Goal: Check status: Check status

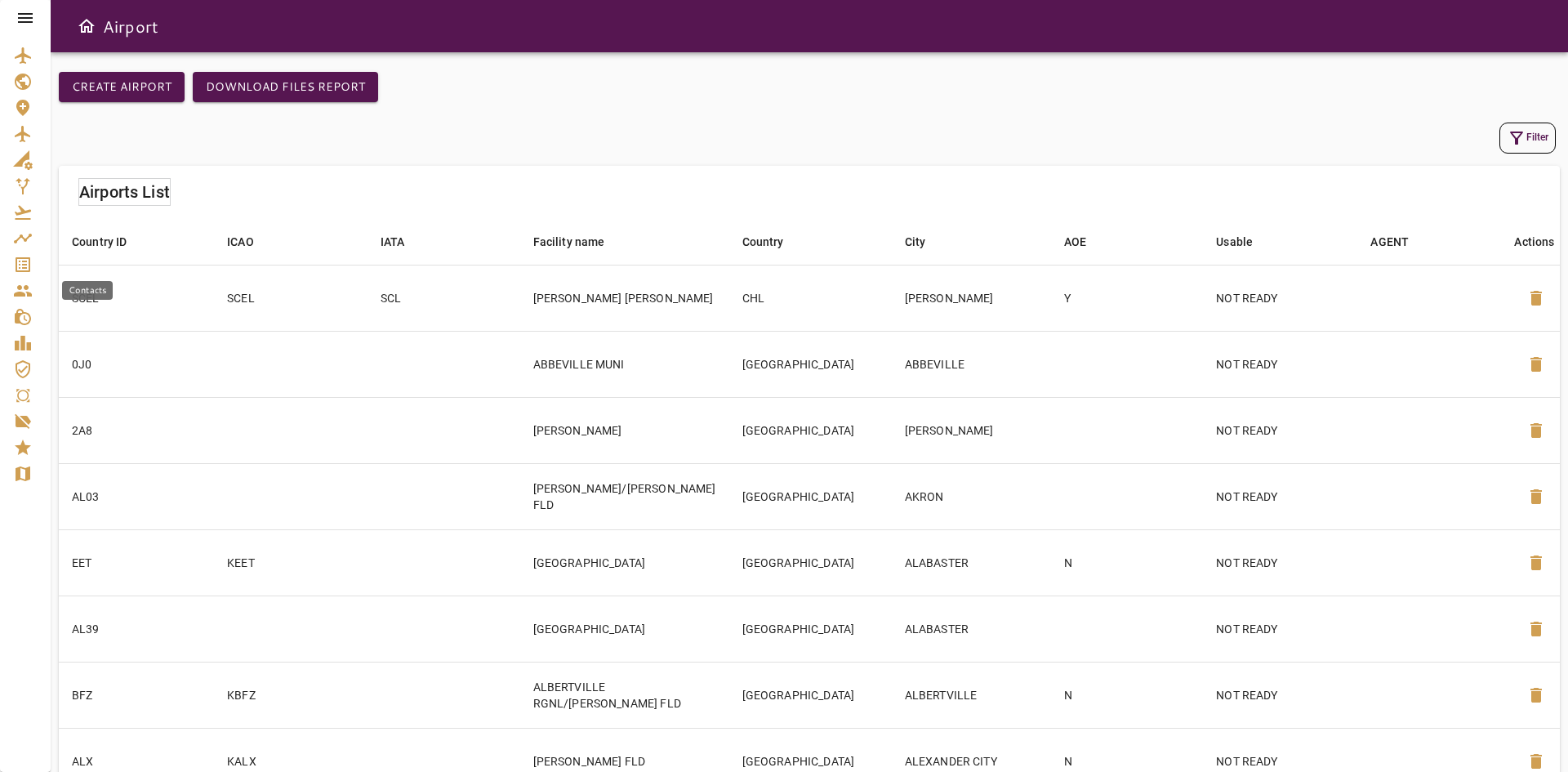
click at [31, 253] on link "Service Orders" at bounding box center [25, 264] width 51 height 26
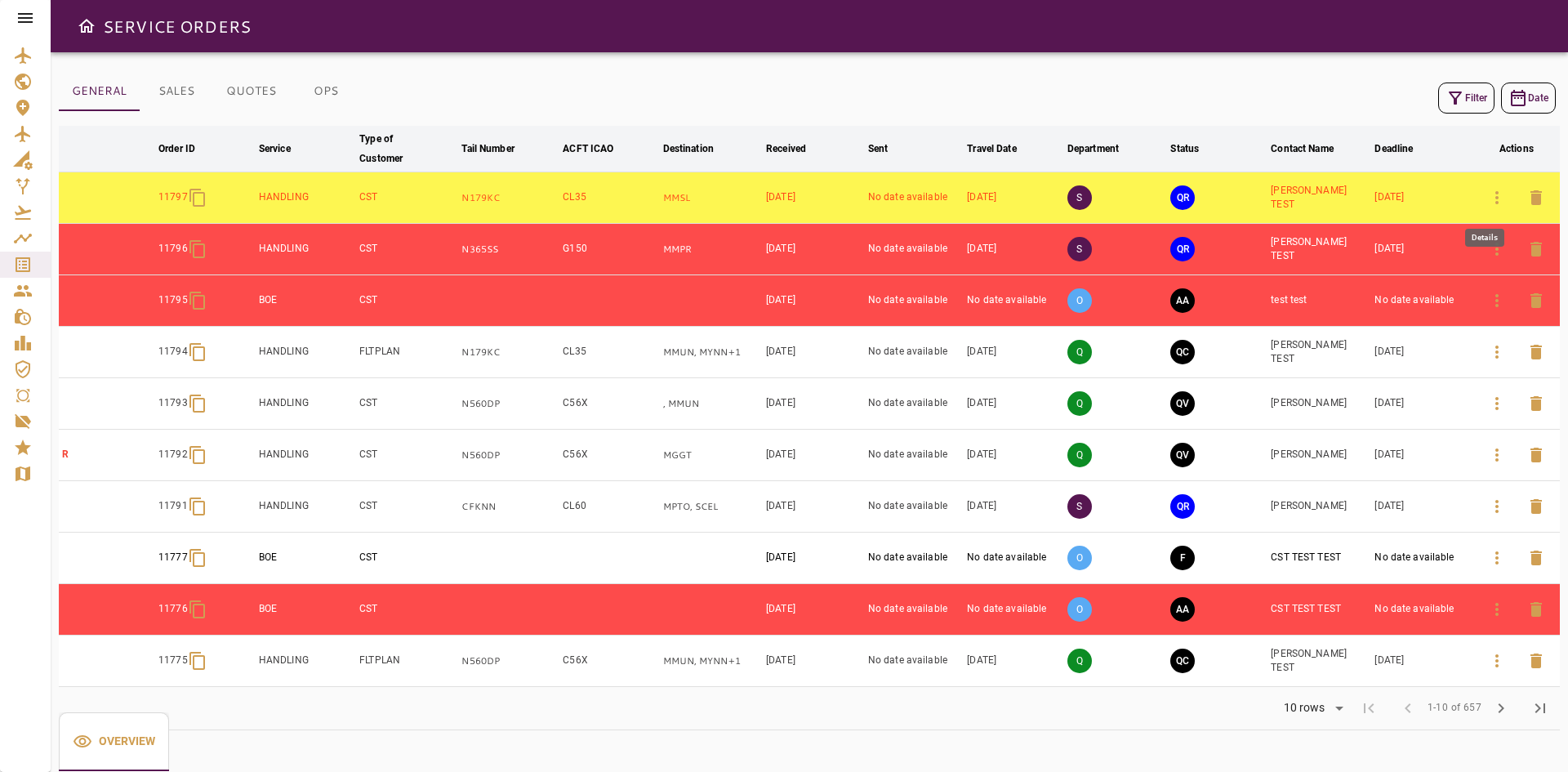
click at [1493, 190] on icon "button" at bounding box center [1496, 197] width 19 height 19
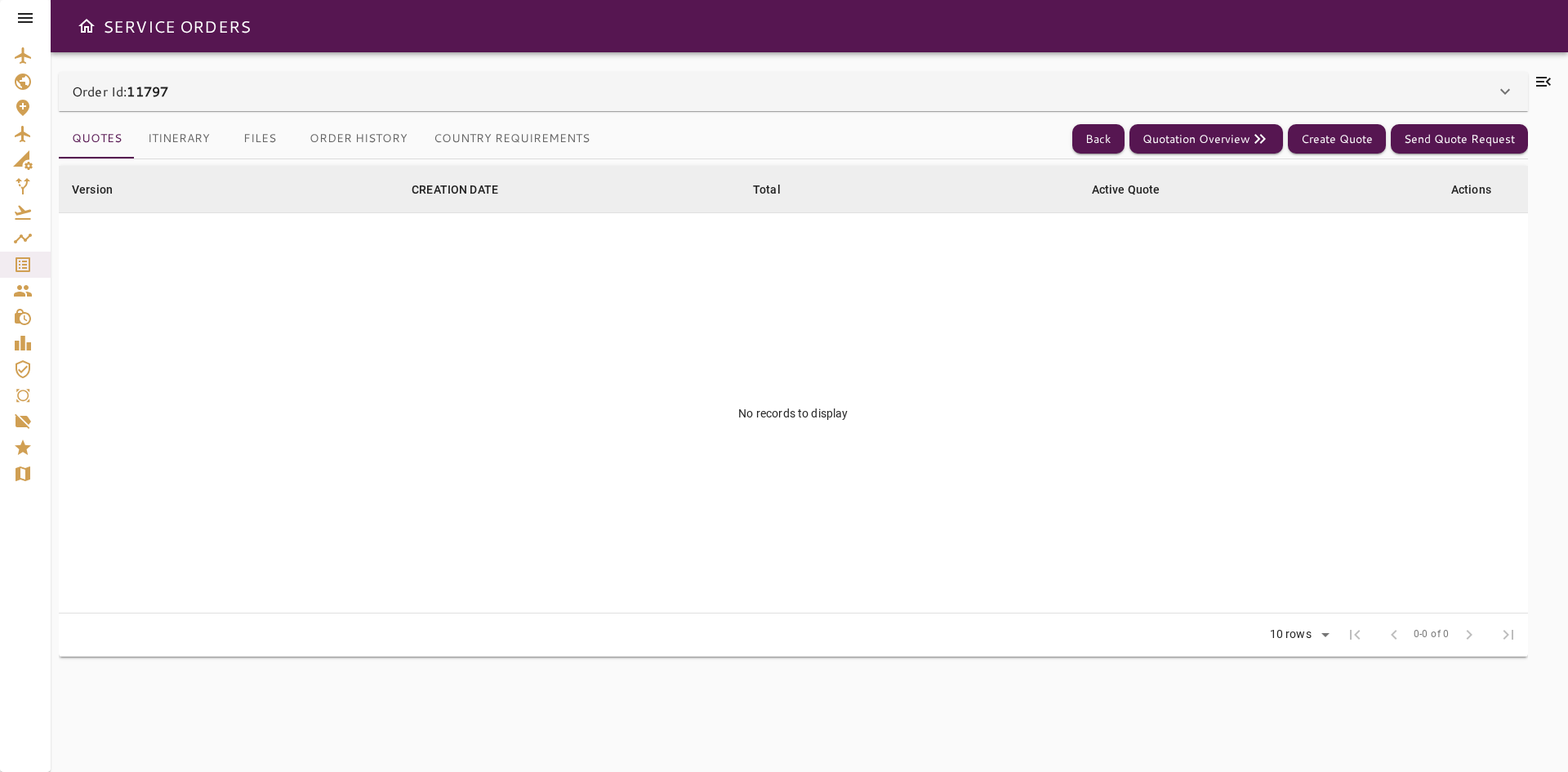
click at [238, 96] on div "Order Id: 11797" at bounding box center [783, 91] width 1424 height 19
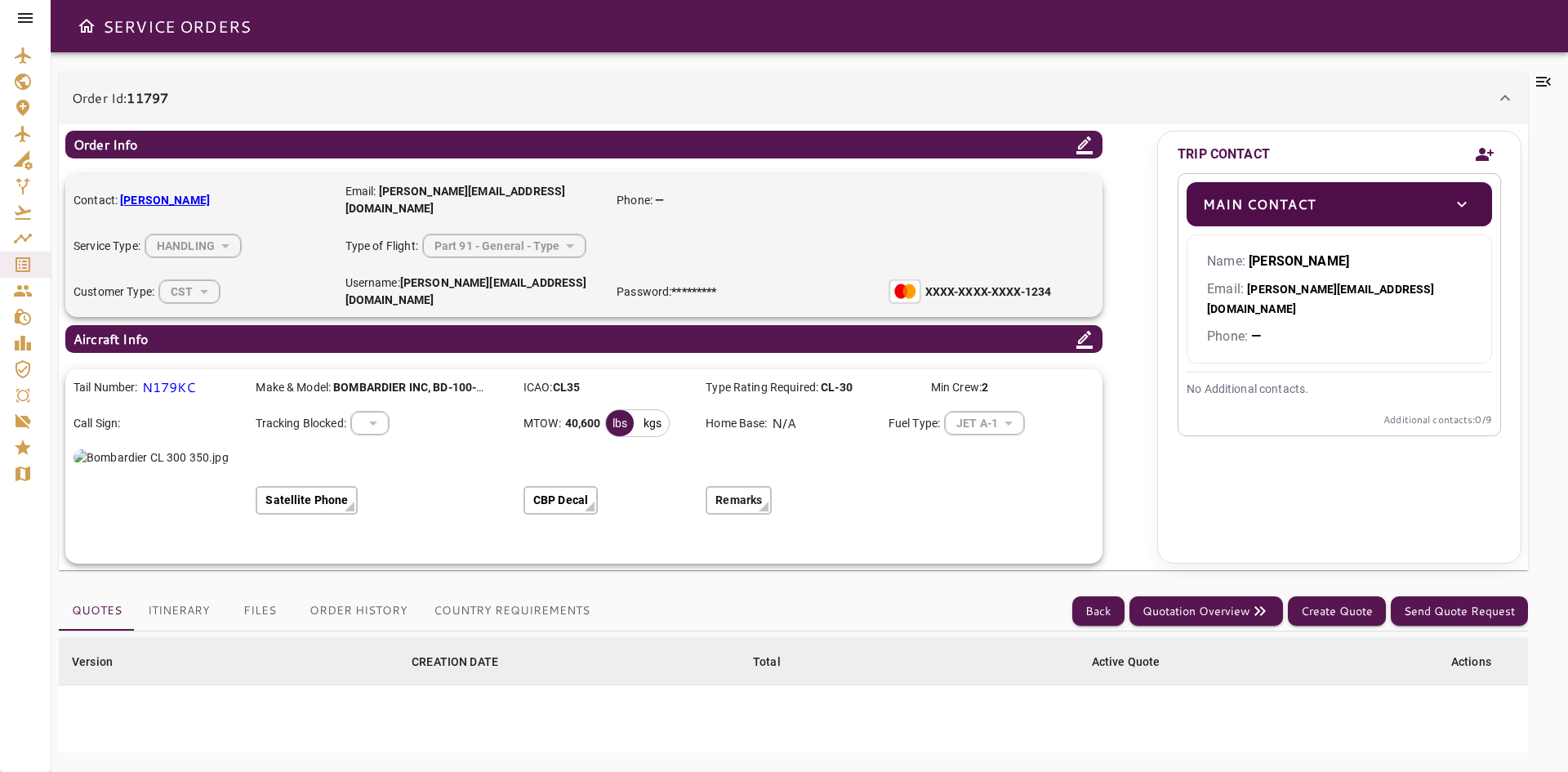
click at [647, 410] on div "kgs" at bounding box center [652, 423] width 31 height 26
click at [627, 410] on div "lbs" at bounding box center [620, 423] width 28 height 26
